Goal: Navigation & Orientation: Understand site structure

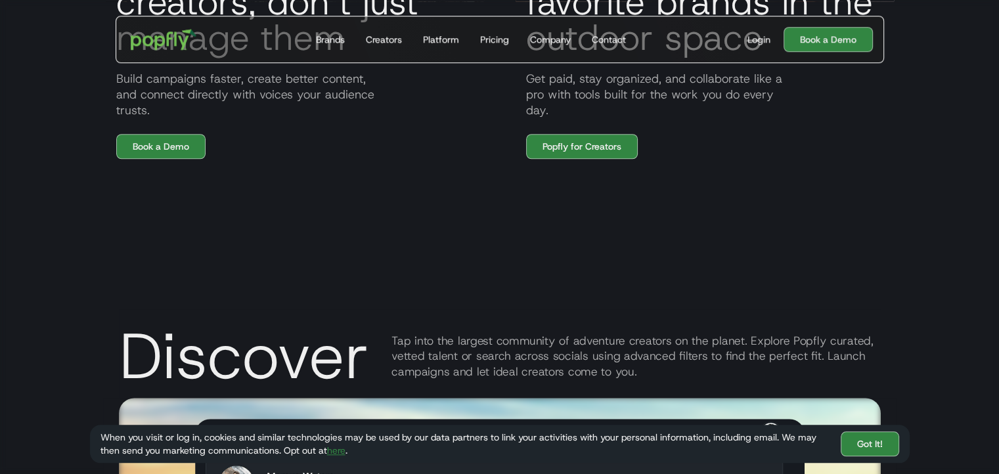
scroll to position [1222, 0]
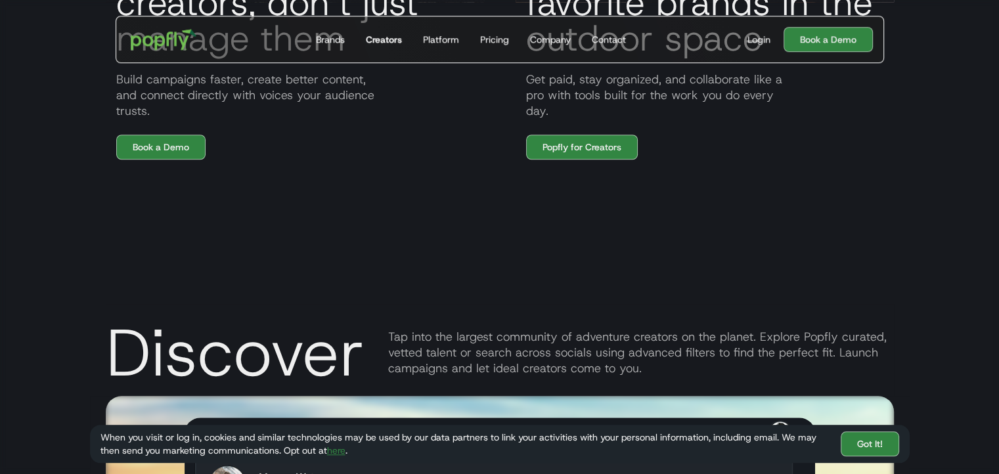
click at [374, 39] on div "Creators" at bounding box center [384, 39] width 36 height 13
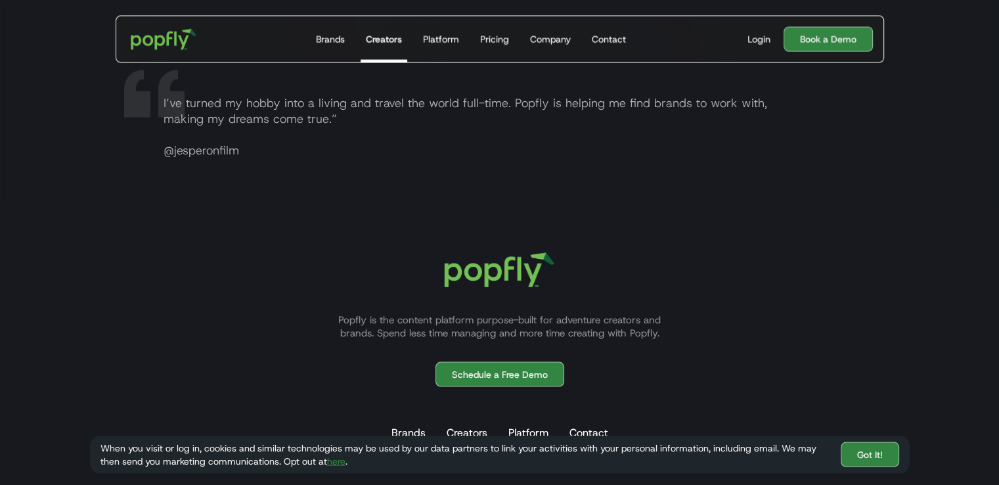
scroll to position [2612, 0]
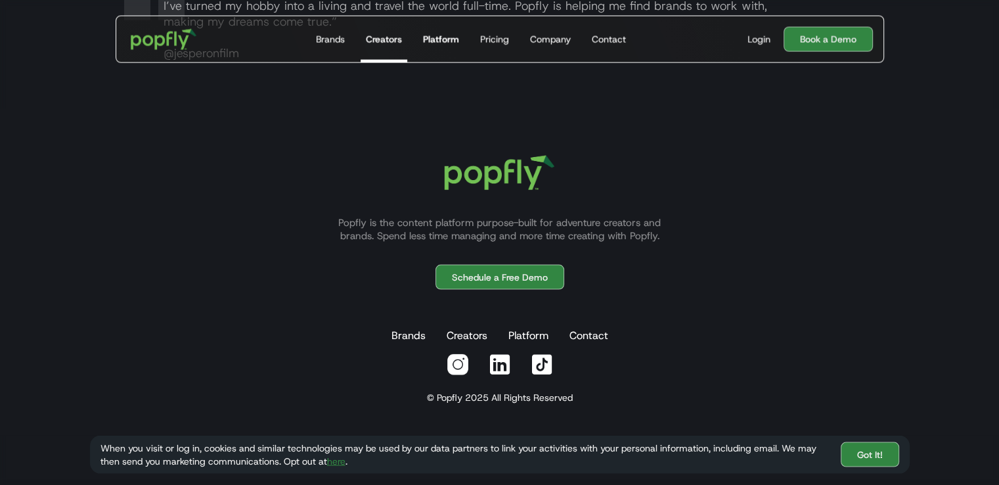
click at [452, 43] on div "Platform" at bounding box center [441, 39] width 36 height 13
